Goal: Check status: Check status

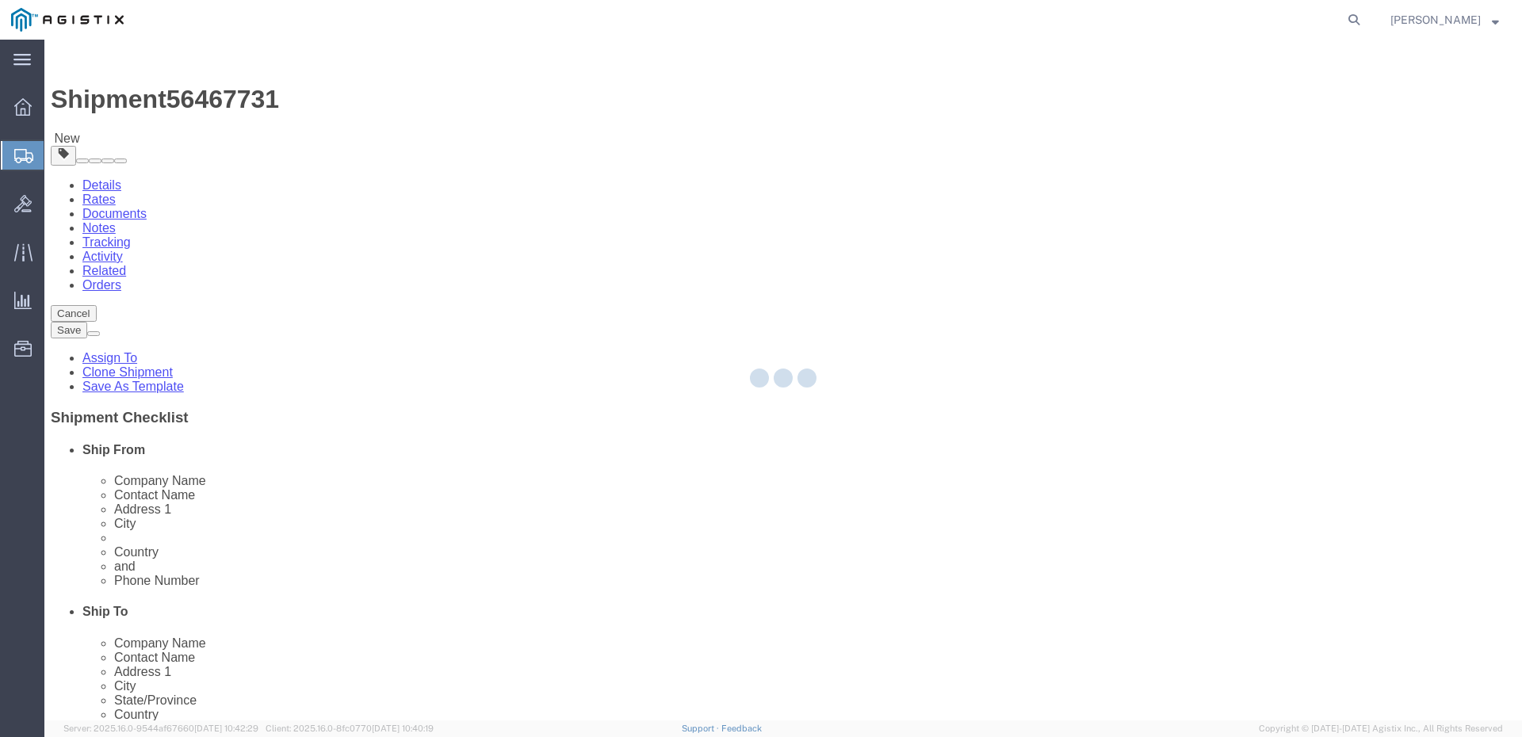
select select "34240"
select select "51996"
select select "34240"
select select "51996"
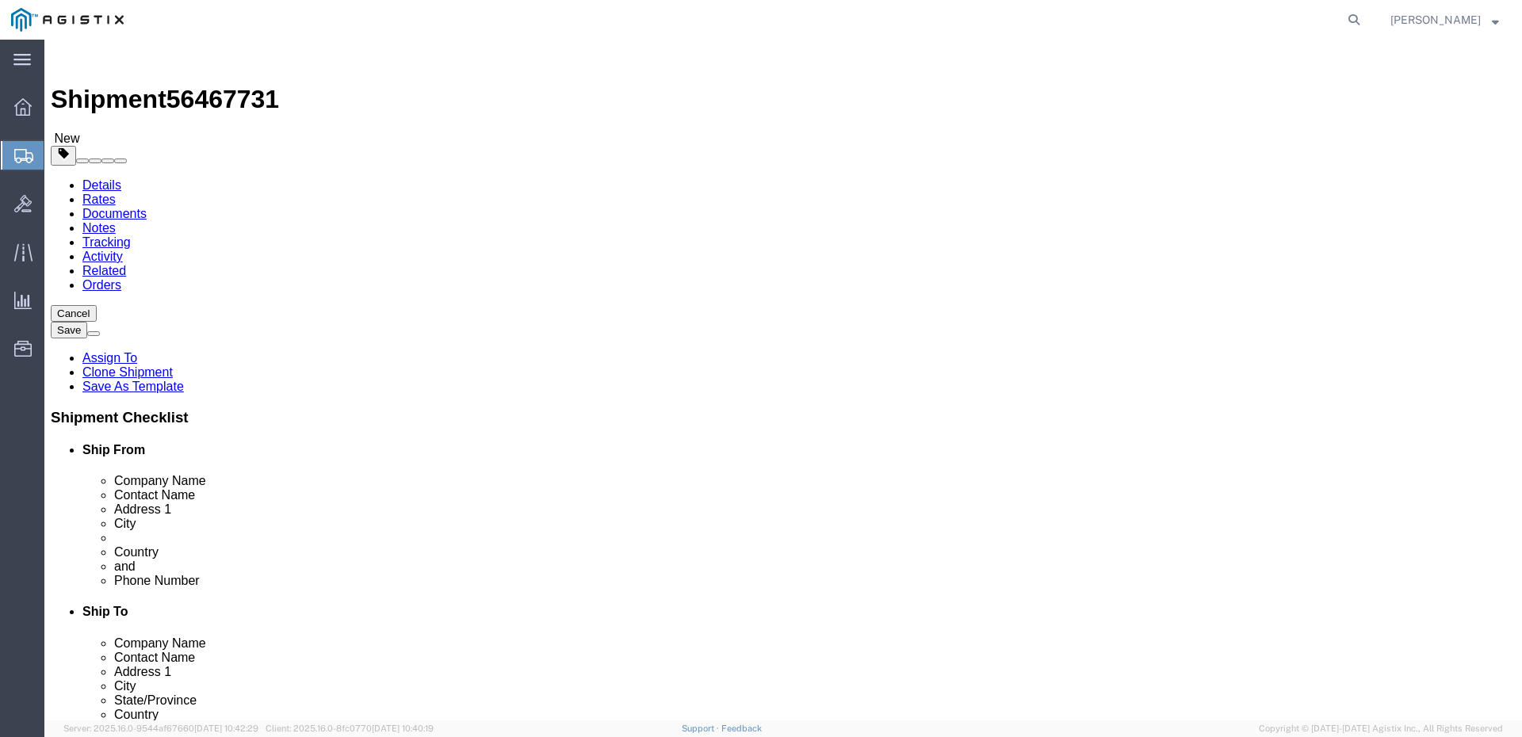
click at [56, 160] on span "Shipments" at bounding box center [50, 156] width 13 height 32
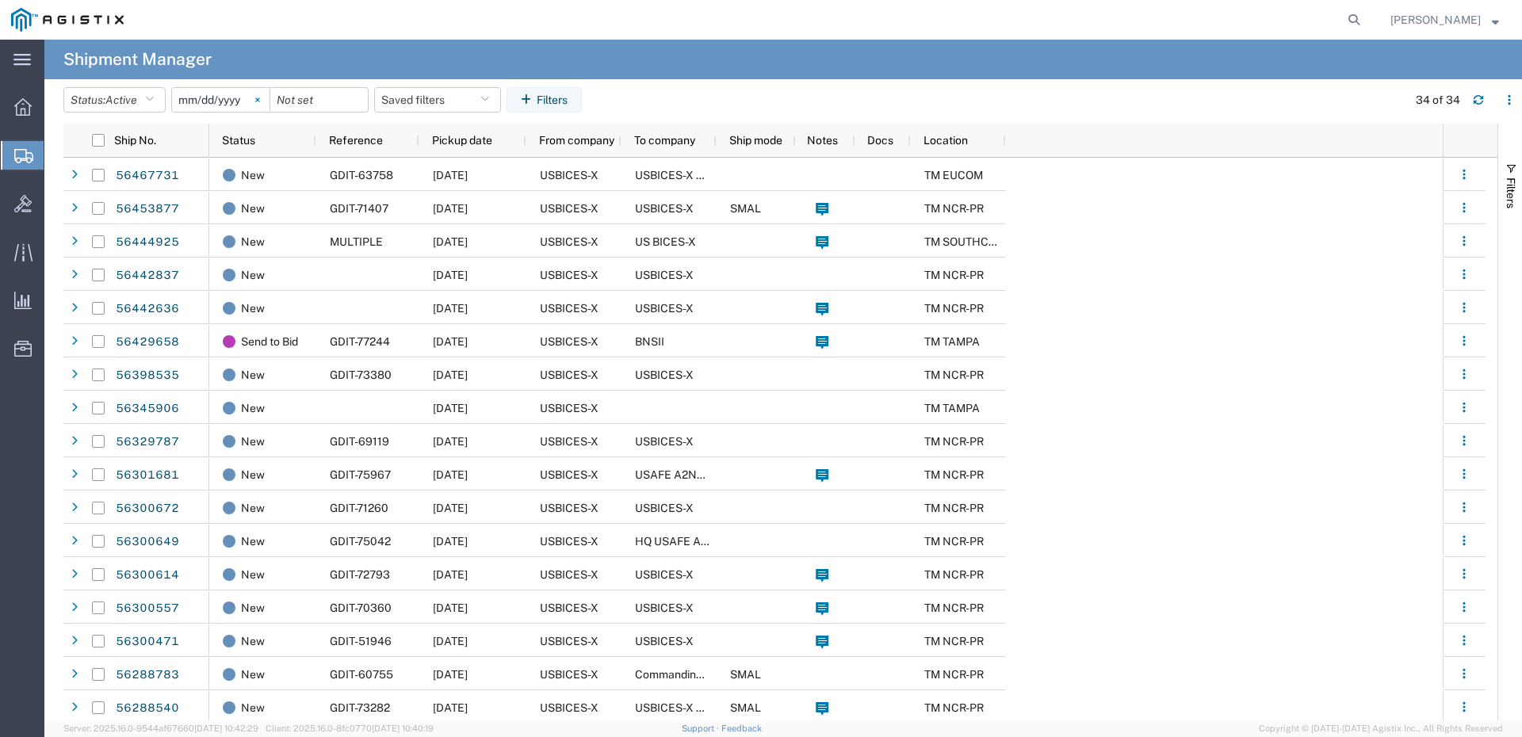
click at [260, 98] on icon at bounding box center [257, 100] width 5 height 5
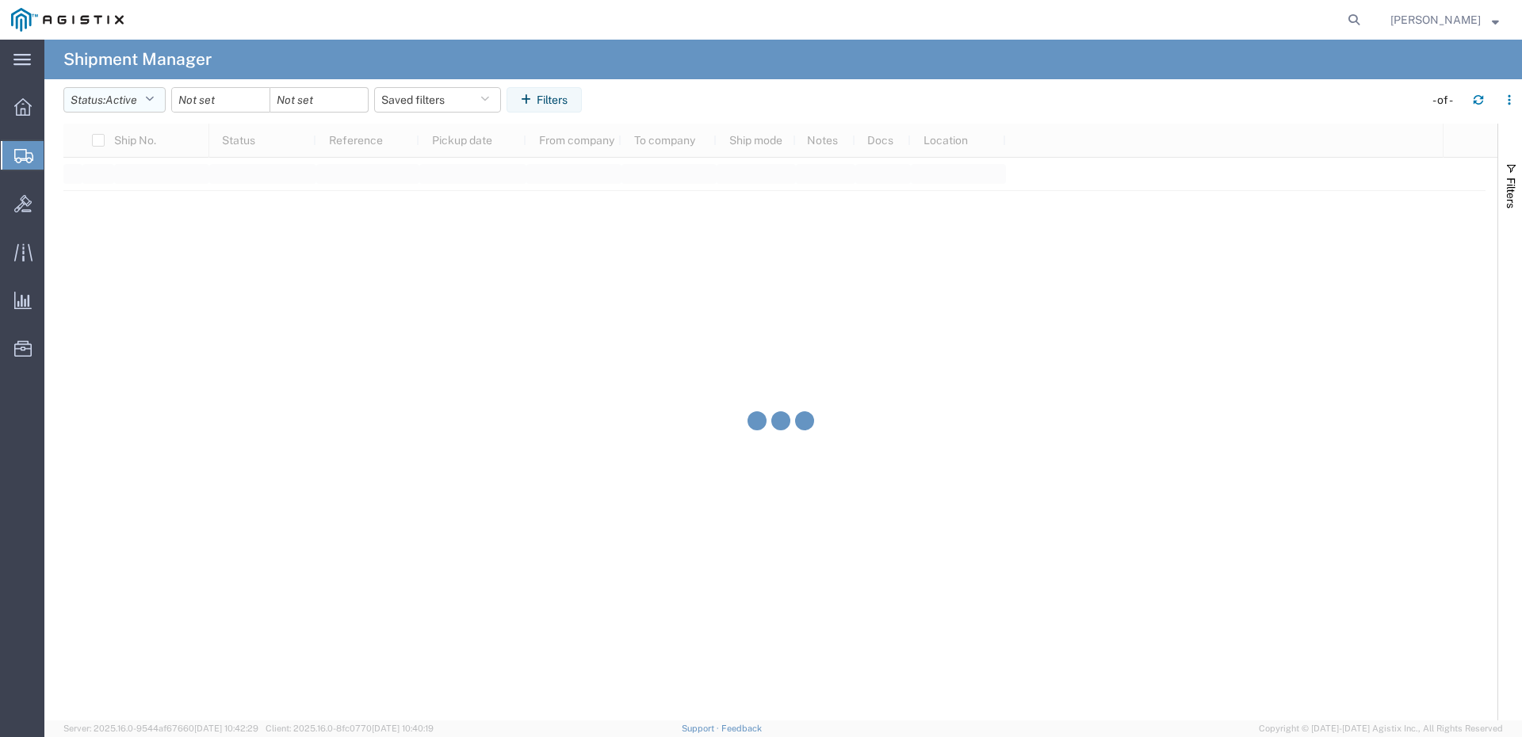
click at [154, 103] on icon "button" at bounding box center [149, 99] width 9 height 11
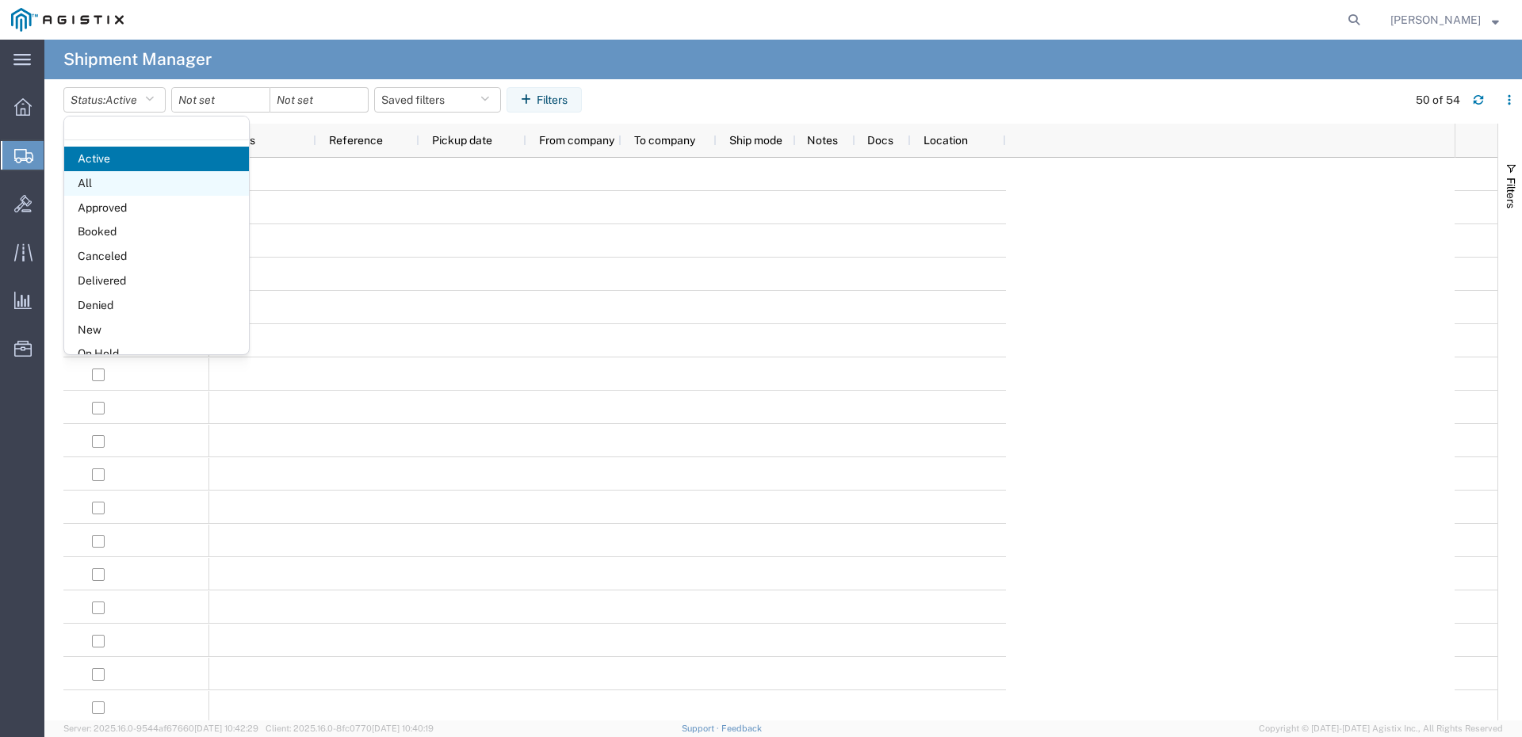
click at [117, 189] on span "All" at bounding box center [156, 183] width 185 height 25
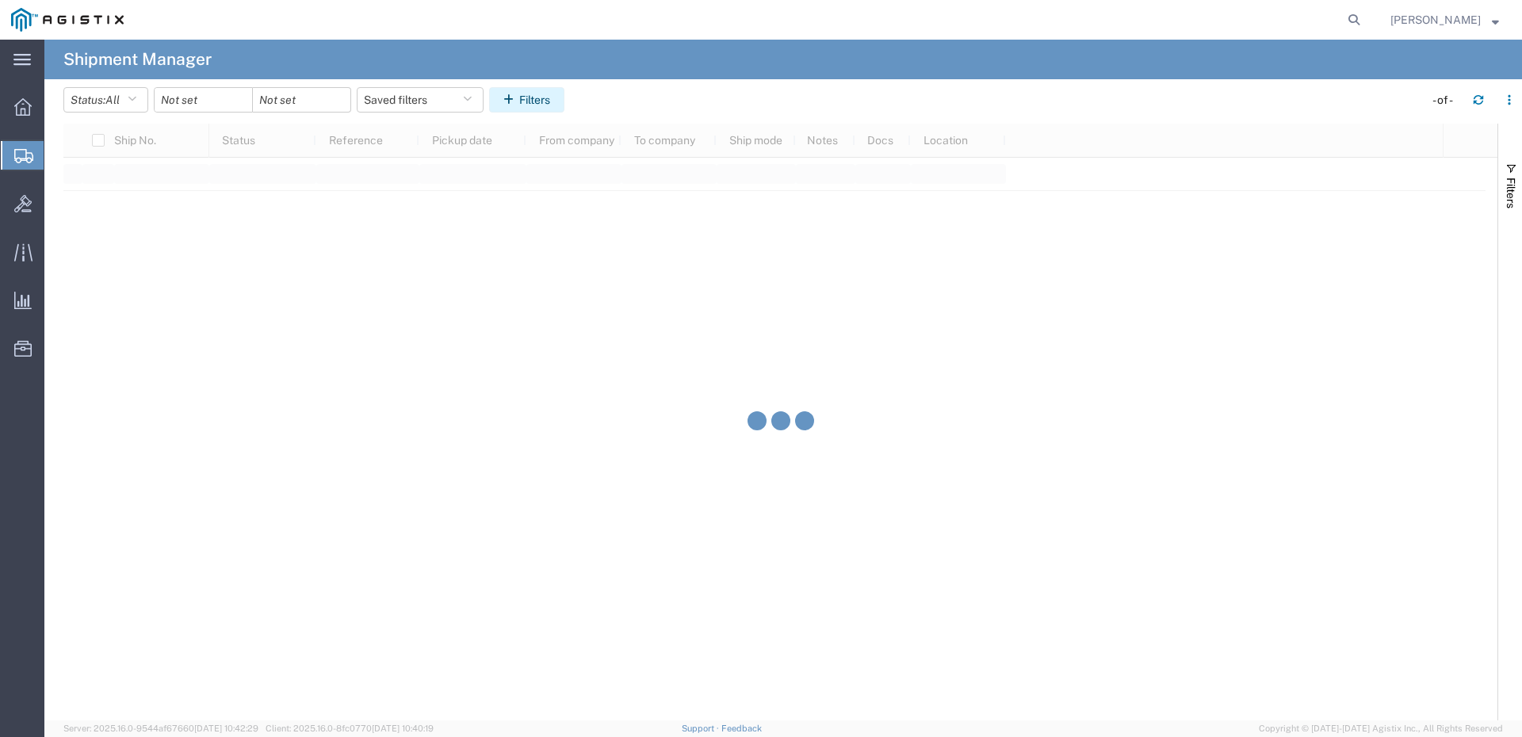
click at [528, 107] on button "Filters" at bounding box center [526, 99] width 75 height 25
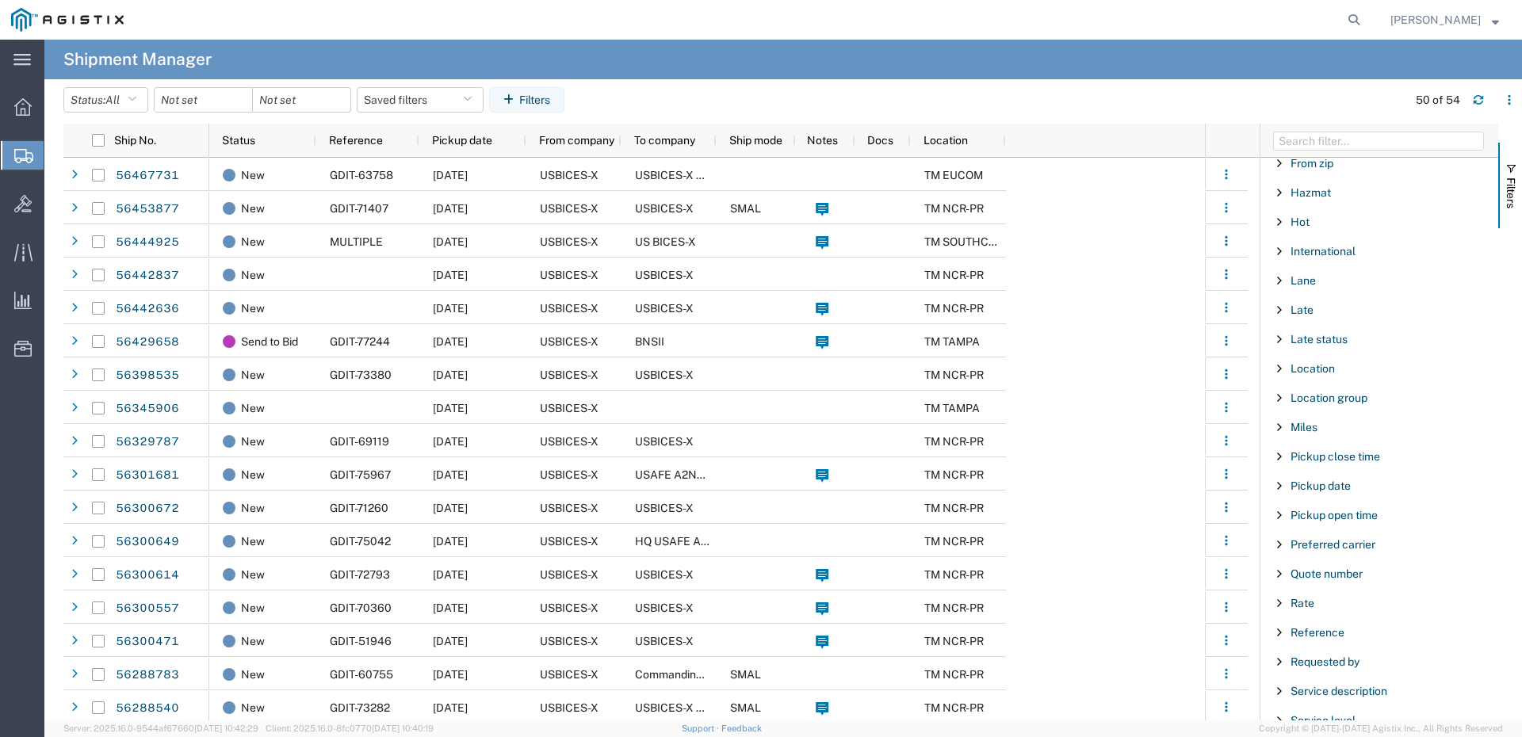
scroll to position [713, 0]
click at [1315, 637] on span "Reference" at bounding box center [1318, 632] width 54 height 13
click at [1360, 676] on div "starts with" at bounding box center [1380, 673] width 182 height 13
click at [1382, 709] on div "contains" at bounding box center [1385, 686] width 227 height 64
click at [1380, 698] on input "Filter Value" at bounding box center [1385, 699] width 208 height 19
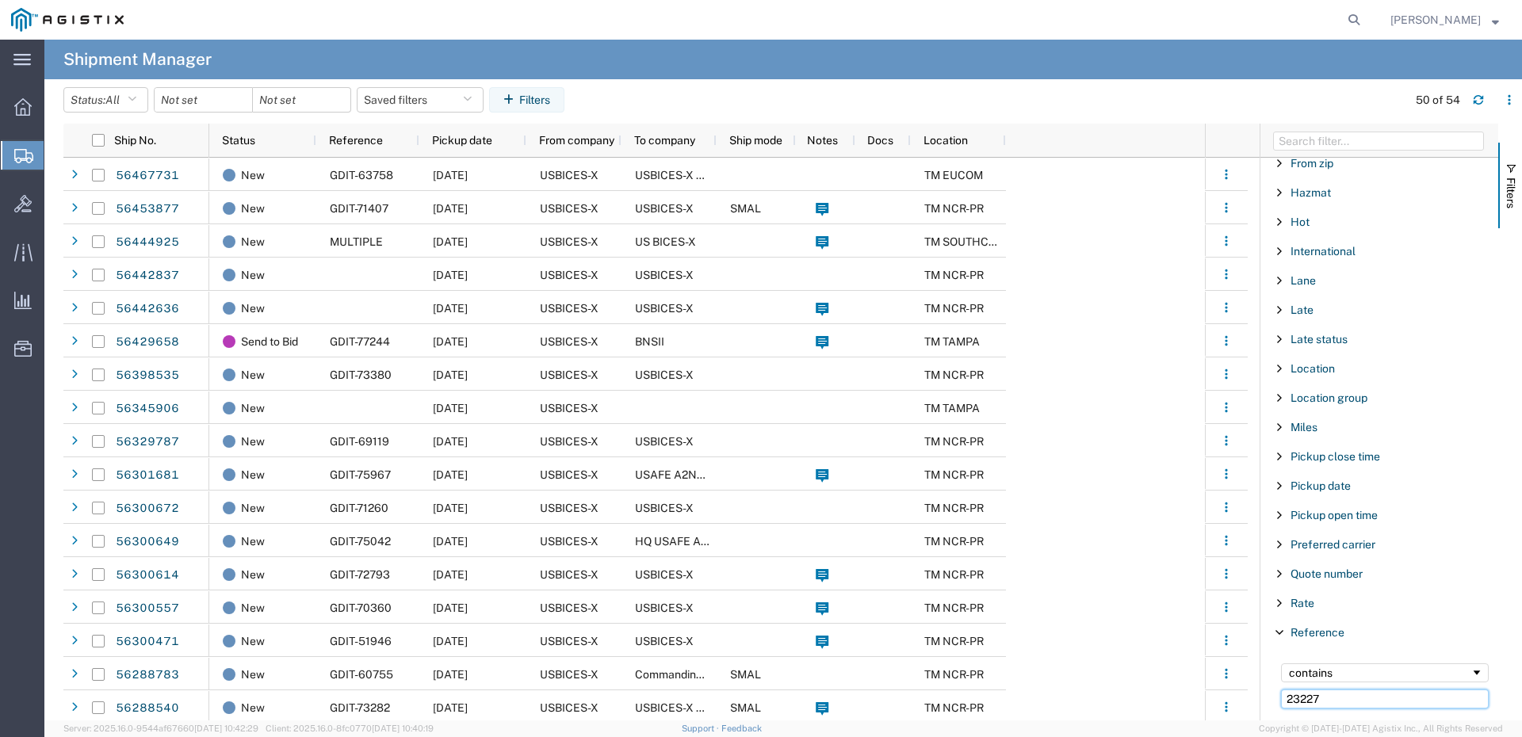
type input "23227"
